Goal: Check status: Check status

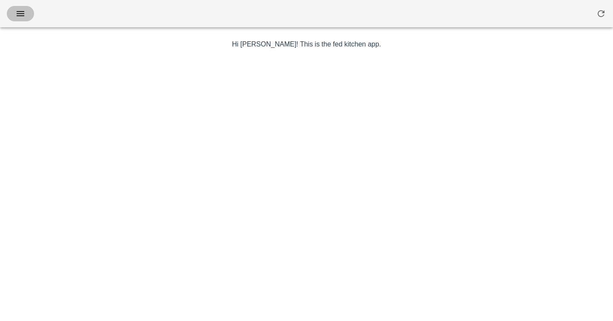
click at [23, 20] on button "button" at bounding box center [20, 13] width 27 height 15
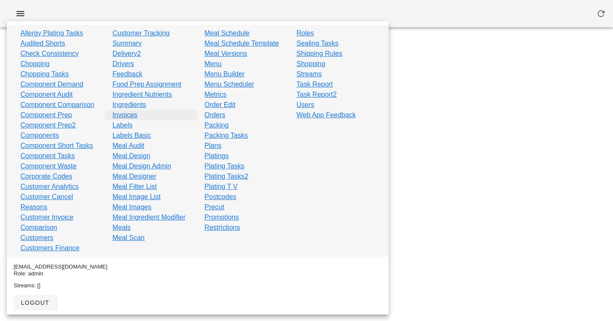
click at [132, 117] on link "Invoices" at bounding box center [124, 115] width 25 height 10
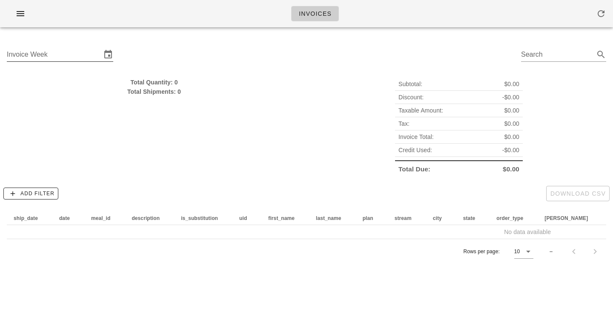
click at [97, 55] on input "Invoice Week" at bounding box center [54, 55] width 94 height 14
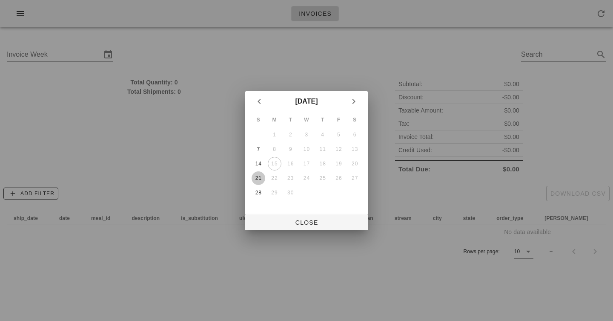
click at [258, 180] on div "21" at bounding box center [259, 178] width 14 height 6
click at [304, 223] on span "Close" at bounding box center [307, 222] width 110 height 7
type input "[DATE]"
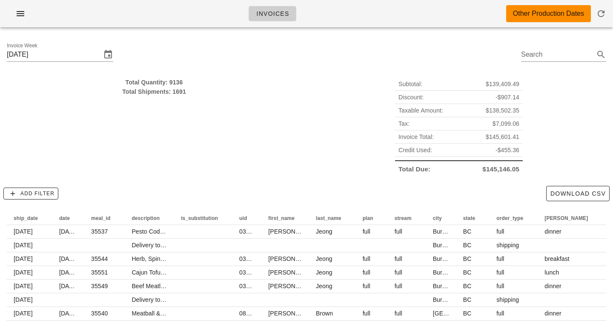
click at [352, 112] on div "Subtotal: $139,409.49 Discount: -$907.14 Taxable Amount: $138,502.35 Tax: $7,09…" at bounding box center [458, 126] width 305 height 108
click at [291, 115] on div "Total Quantity: 9136 Total Shipments: 1691" at bounding box center [154, 126] width 305 height 108
